Goal: Obtain resource: Download file/media

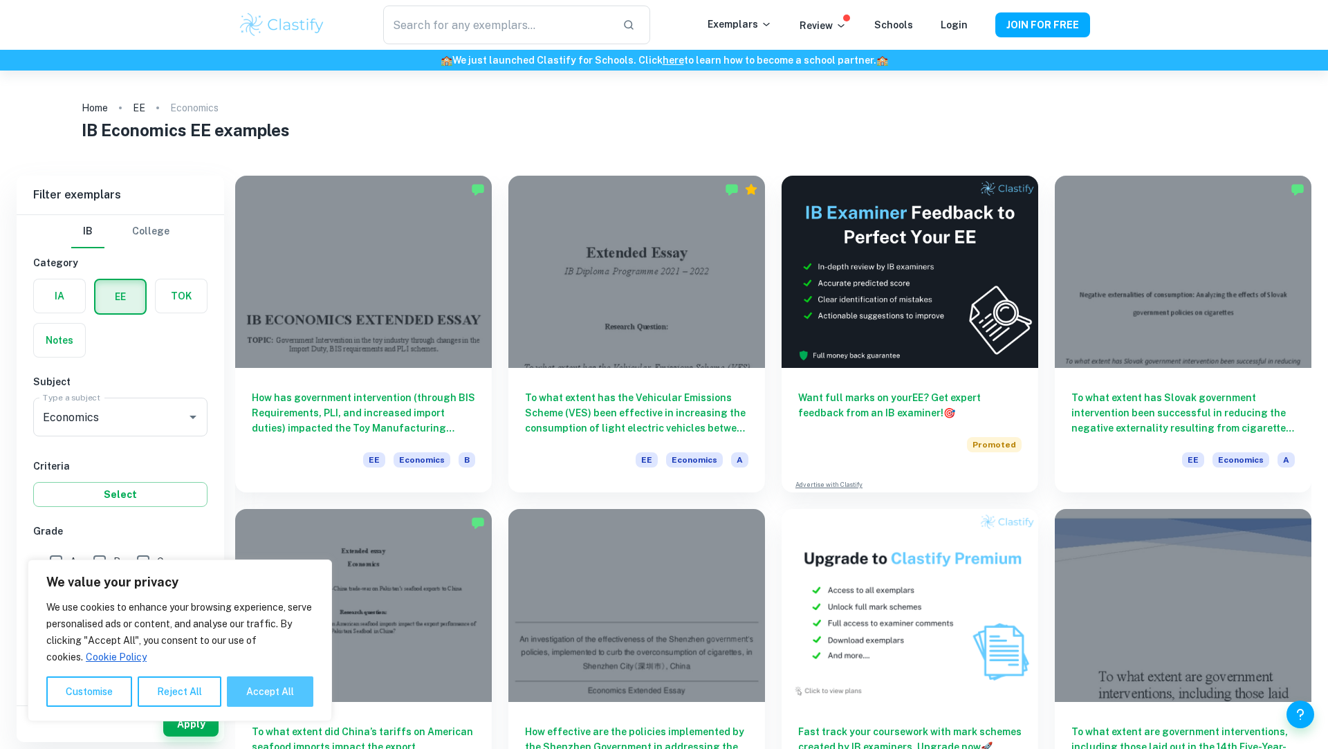
click at [262, 690] on button "Accept All" at bounding box center [270, 692] width 86 height 30
checkbox input "true"
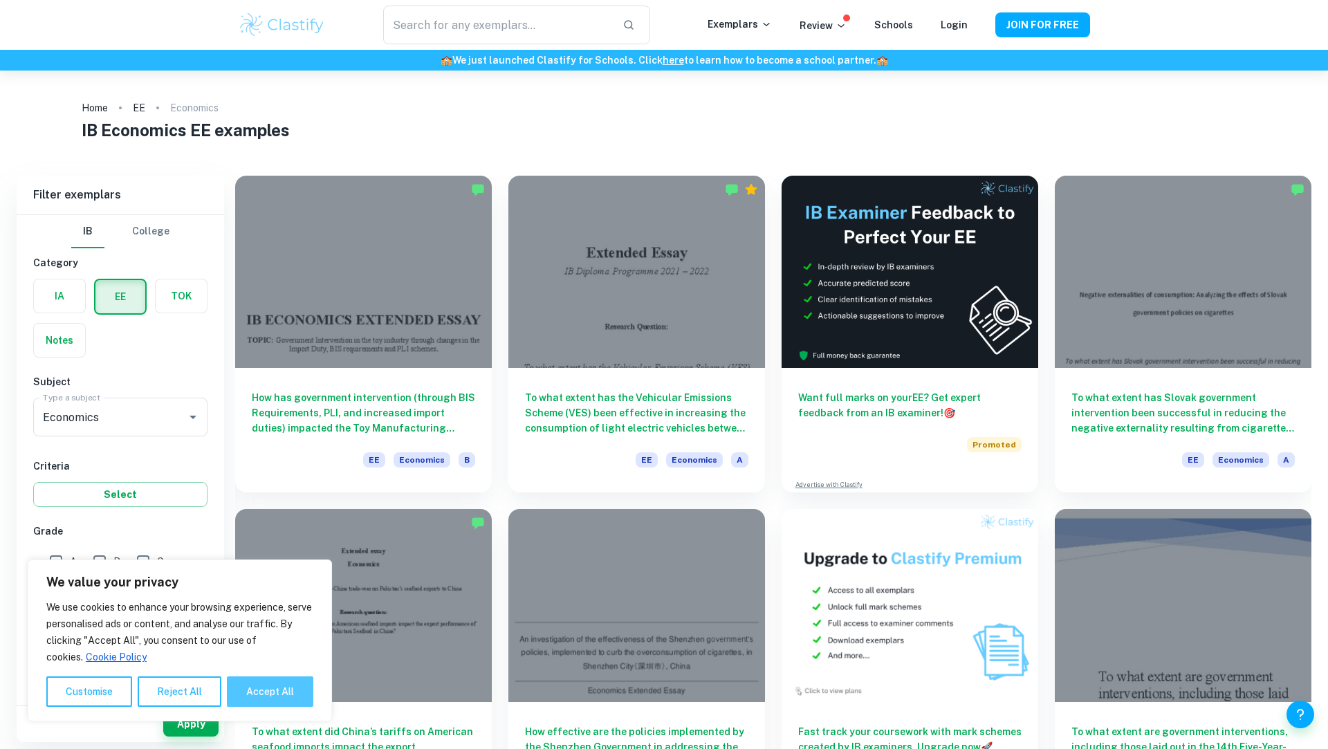
checkbox input "true"
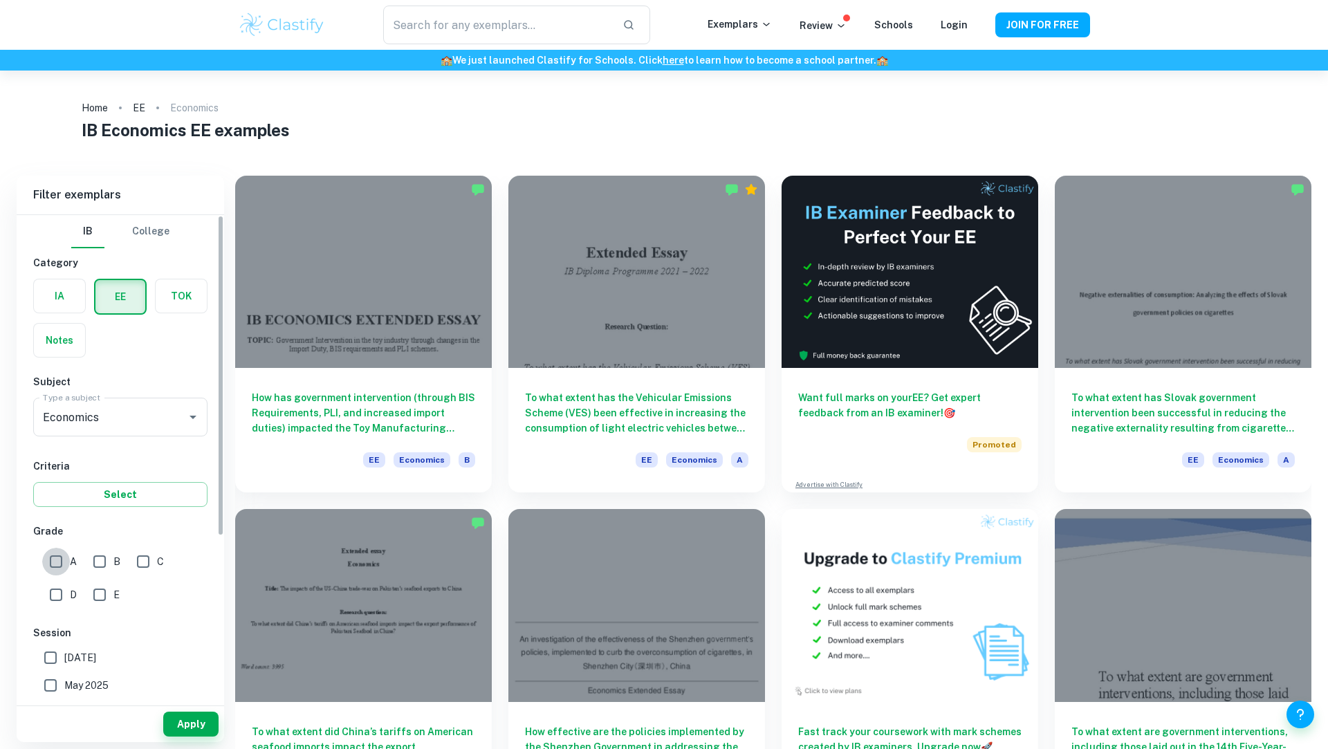
click at [47, 554] on input "A" at bounding box center [56, 562] width 28 height 28
checkbox input "true"
click at [191, 728] on button "Apply" at bounding box center [190, 724] width 55 height 25
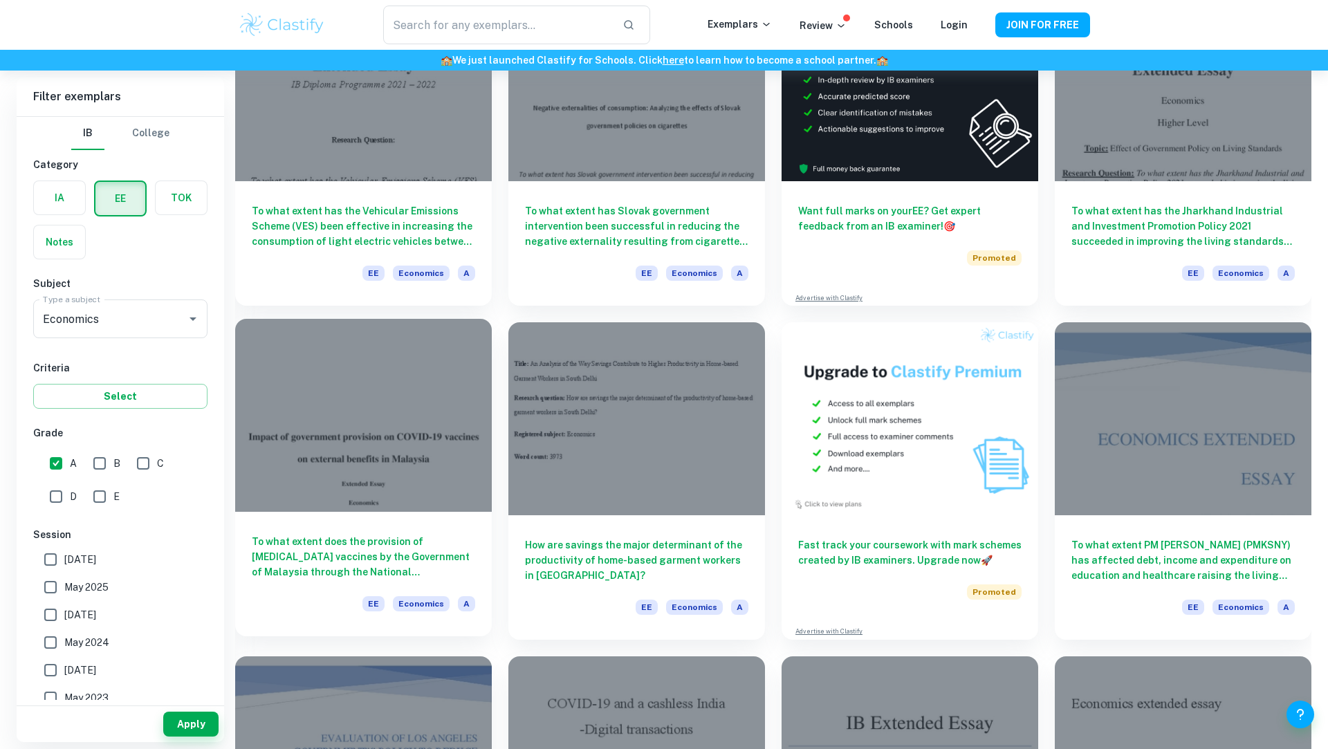
scroll to position [36, 0]
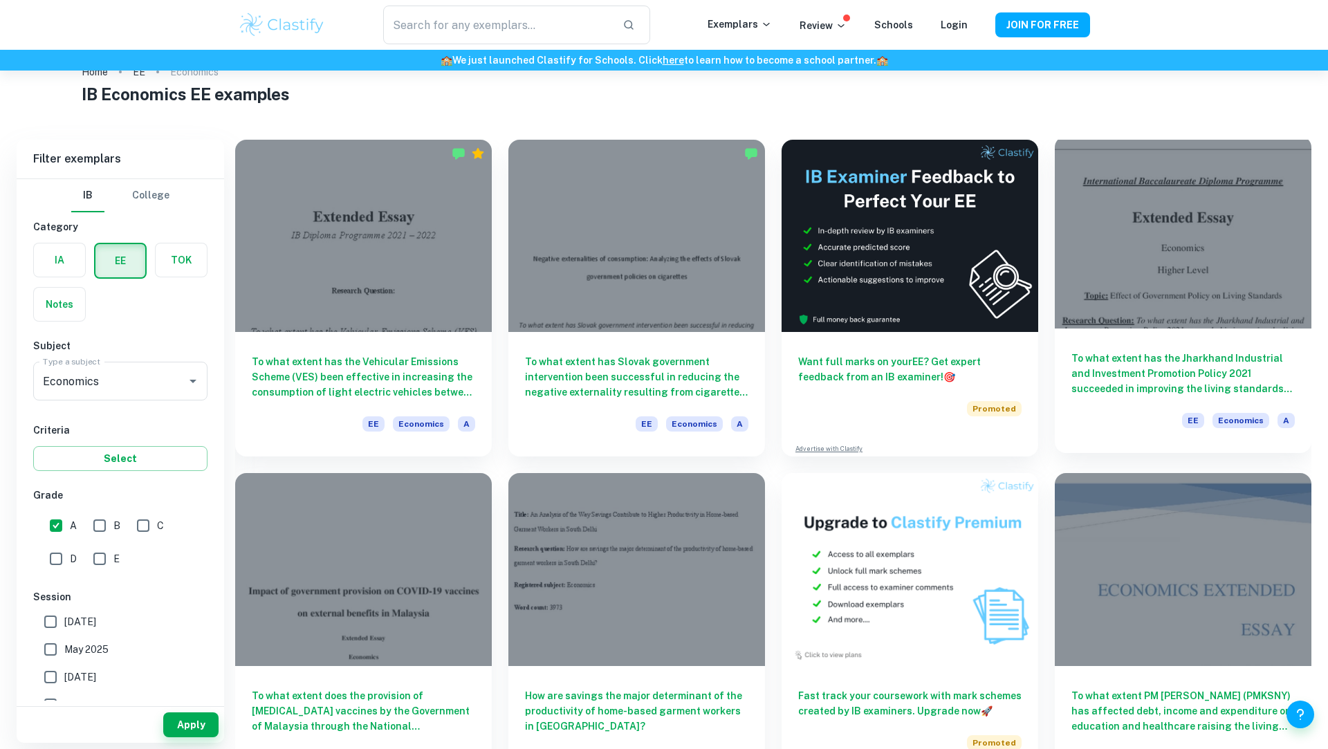
click at [1133, 384] on h6 "To what extent has the Jharkhand Industrial and Investment Promotion Policy 202…" at bounding box center [1183, 374] width 223 height 46
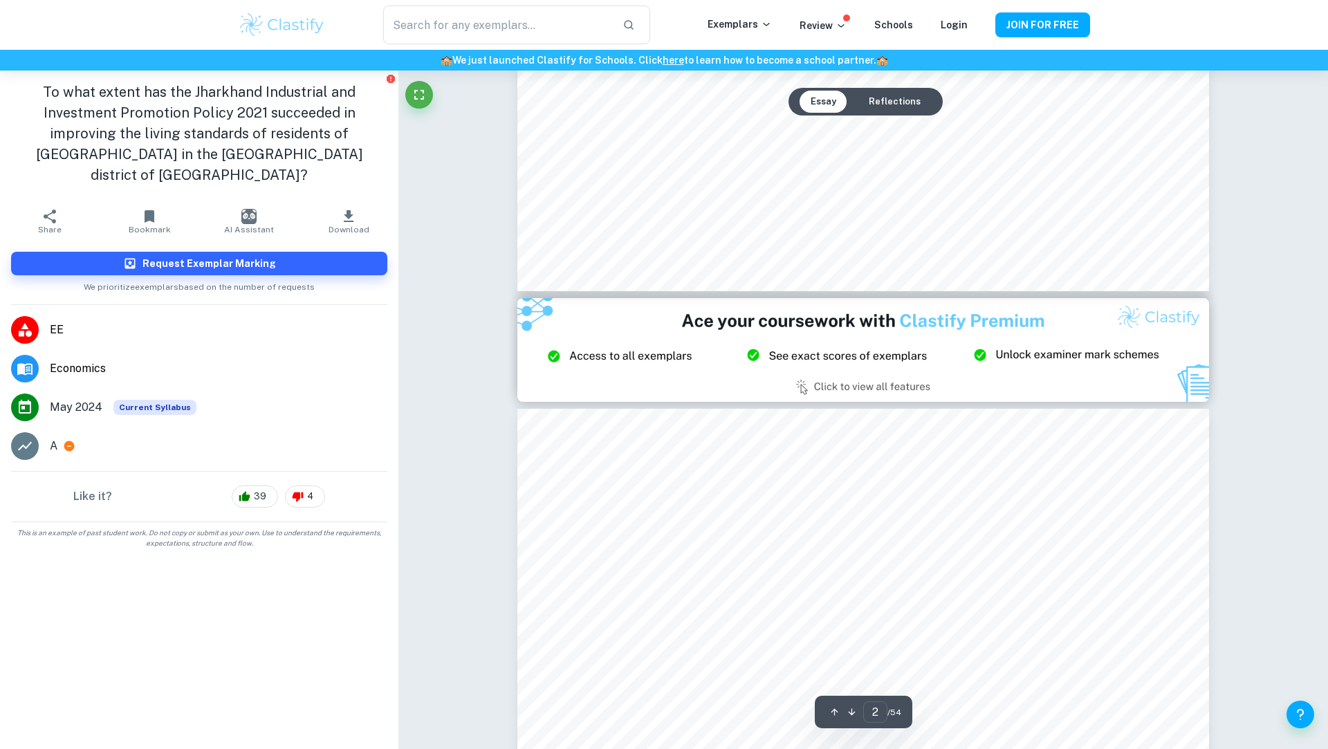
type input "3"
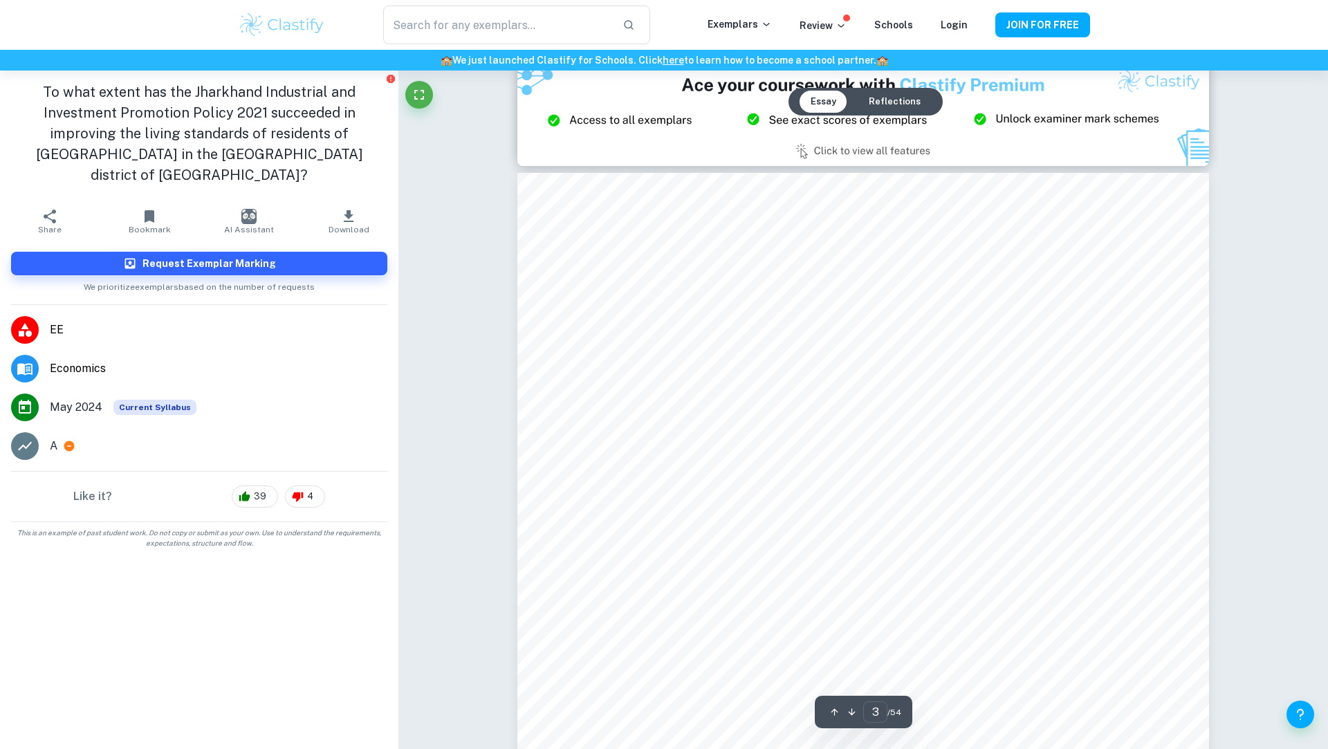
scroll to position [2107, 0]
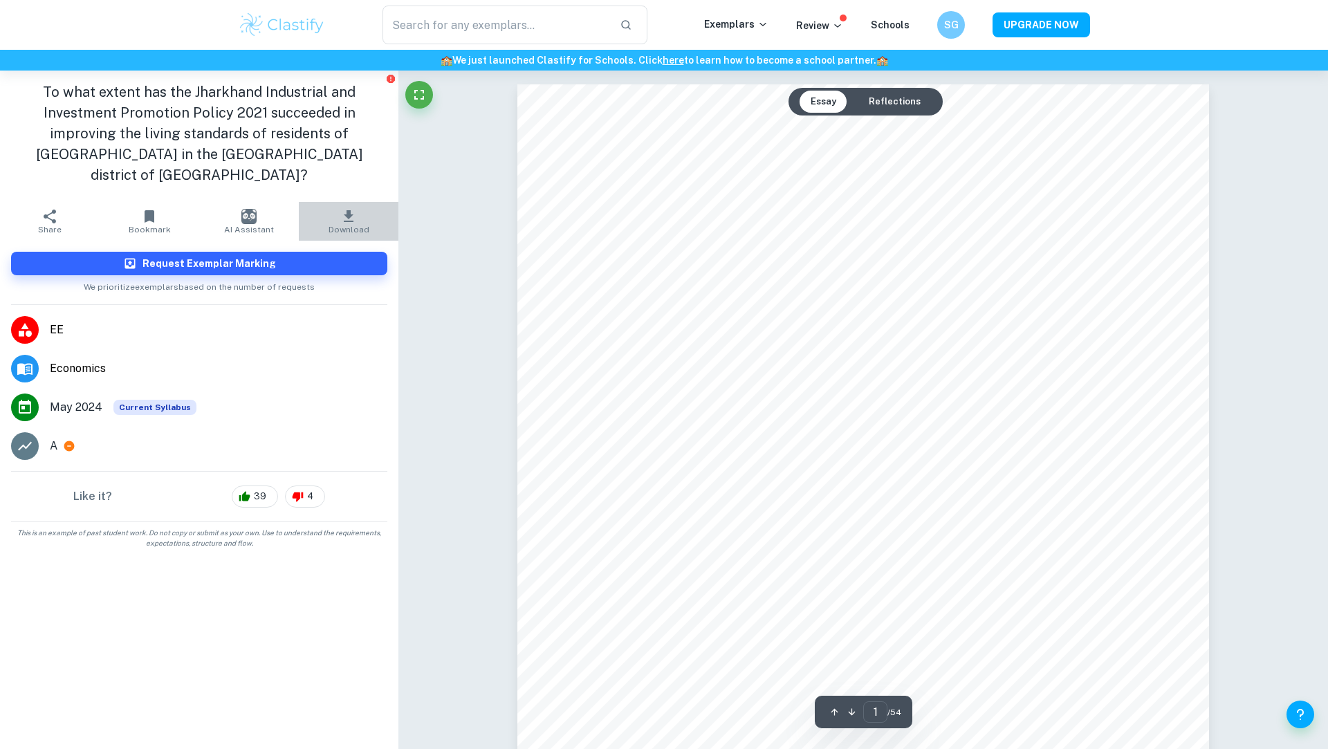
click at [344, 208] on icon "button" at bounding box center [348, 216] width 17 height 17
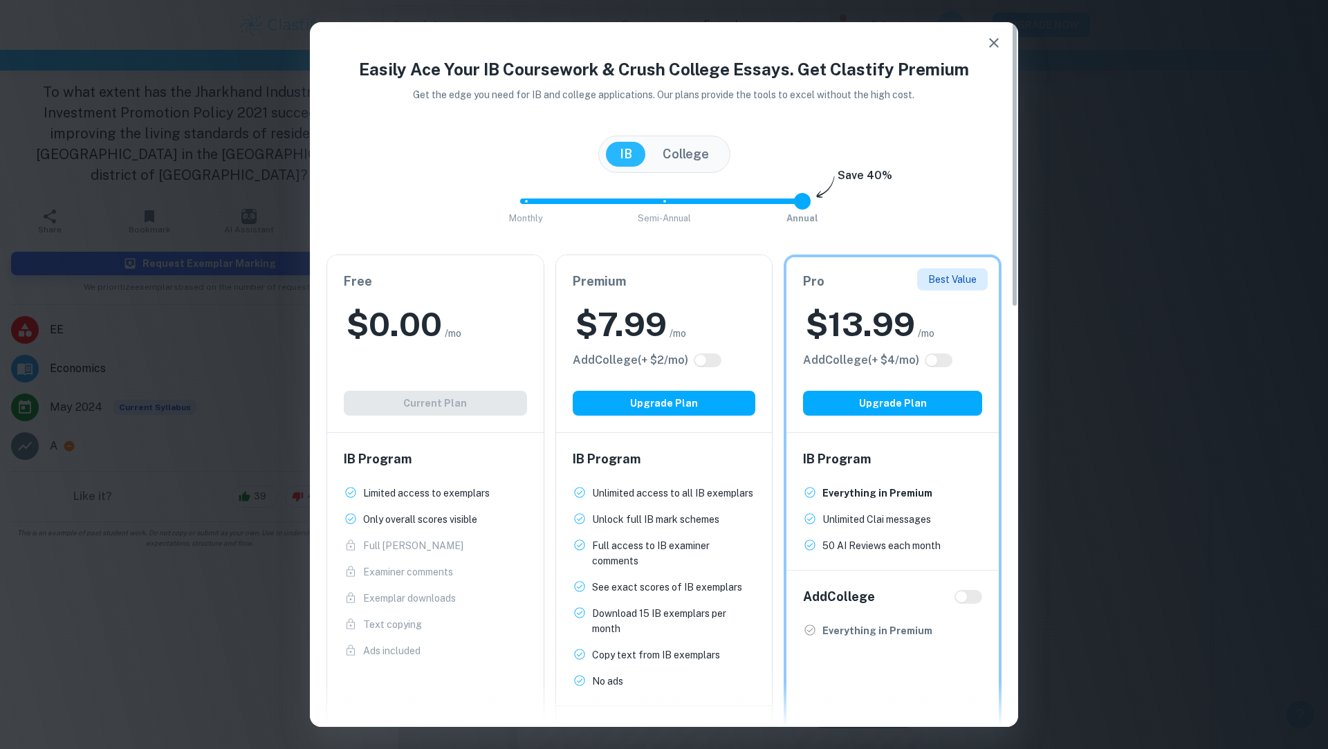
click at [454, 344] on div "$ 0.00 /mo" at bounding box center [435, 324] width 183 height 44
click at [994, 41] on icon "button" at bounding box center [994, 43] width 17 height 17
